Goal: Information Seeking & Learning: Learn about a topic

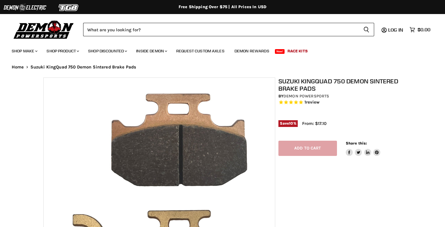
select select "******"
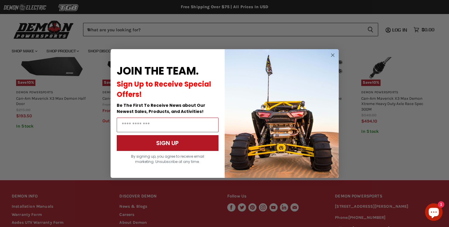
scroll to position [535, 0]
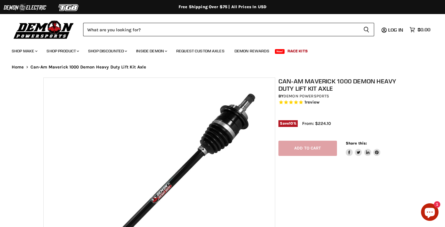
select select "******"
